Goal: Transaction & Acquisition: Purchase product/service

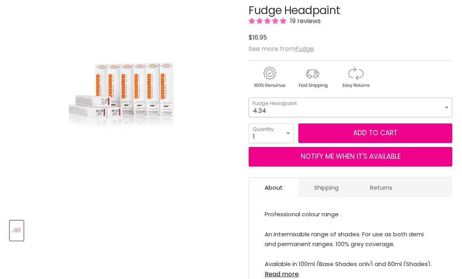
click at [443, 108] on select "4.34 4.6 4.62 5.0 5.00 5.22 5.23 5.3 5.4 5.5 5.73 6.00 6.3 6.34 6.35" at bounding box center [351, 107] width 204 height 20
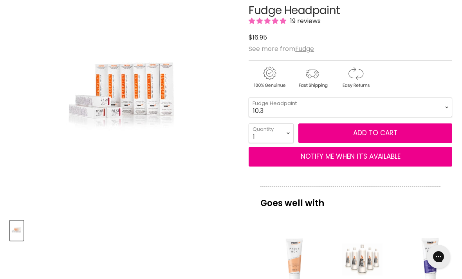
select select "10.3"
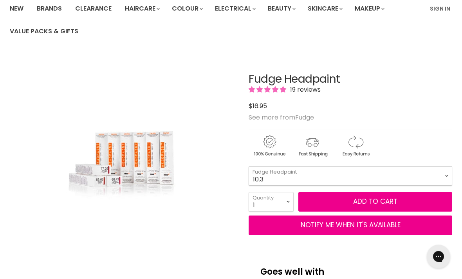
scroll to position [71, 0]
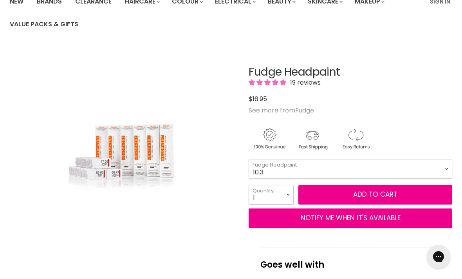
click at [292, 197] on select "1 2 3 4 5 6 7 8 9 10+" at bounding box center [271, 195] width 45 height 20
select select "3"
type input "3"
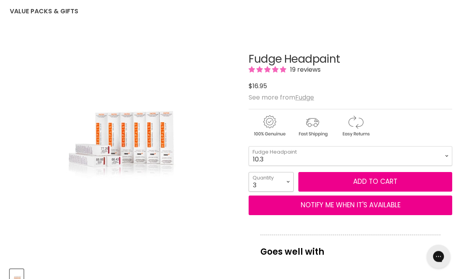
scroll to position [80, 0]
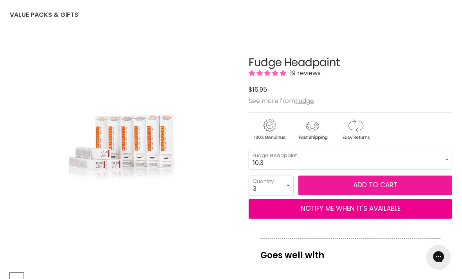
click at [391, 184] on button "Add to cart" at bounding box center [375, 185] width 154 height 20
click at [355, 185] on button "Add to cart" at bounding box center [375, 185] width 154 height 20
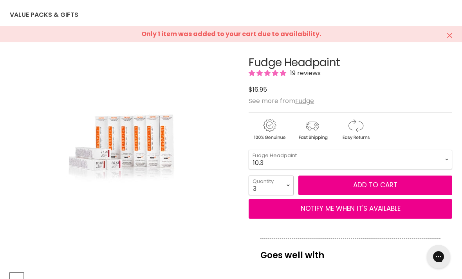
click at [291, 184] on select "1 2 3 4 5 6 7 8 9 10+" at bounding box center [271, 185] width 45 height 20
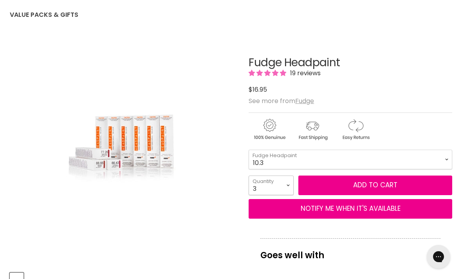
select select "1"
type input "1"
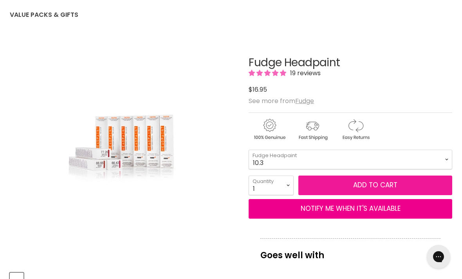
click at [399, 184] on button "Add to cart" at bounding box center [375, 185] width 154 height 20
click at [367, 183] on button "Add to cart" at bounding box center [375, 185] width 154 height 20
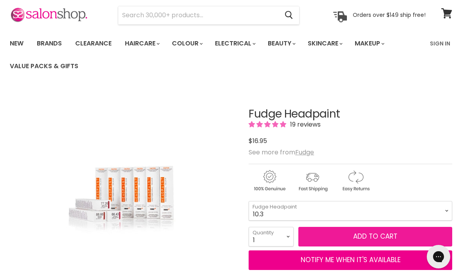
scroll to position [0, 0]
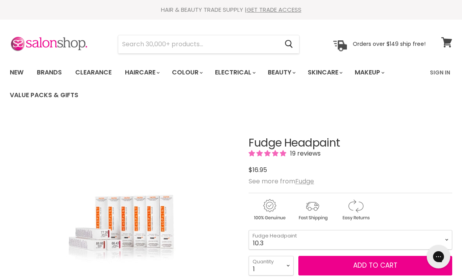
click at [451, 43] on icon at bounding box center [446, 42] width 11 height 10
